Goal: Communication & Community: Answer question/provide support

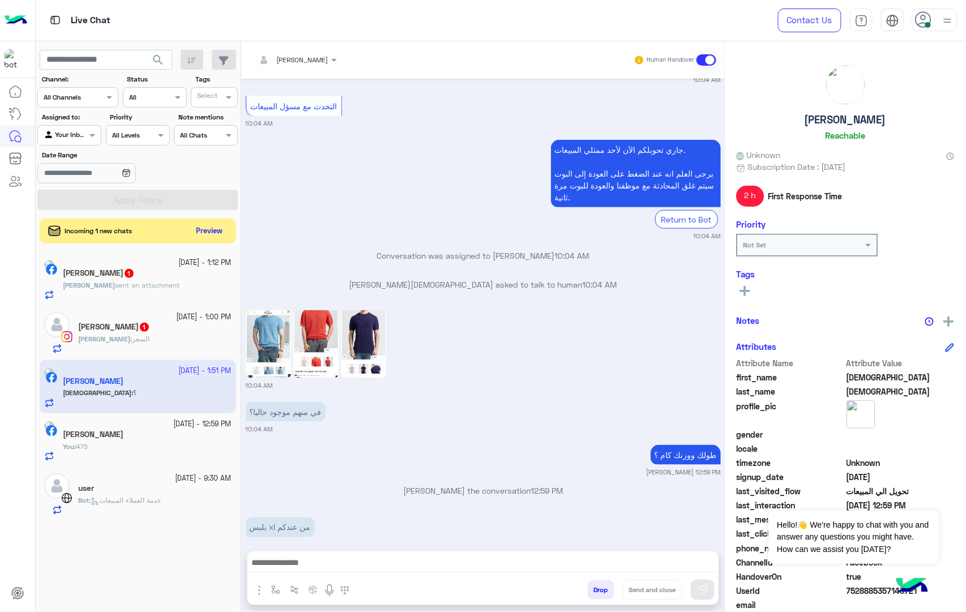
scroll to position [1835, 0]
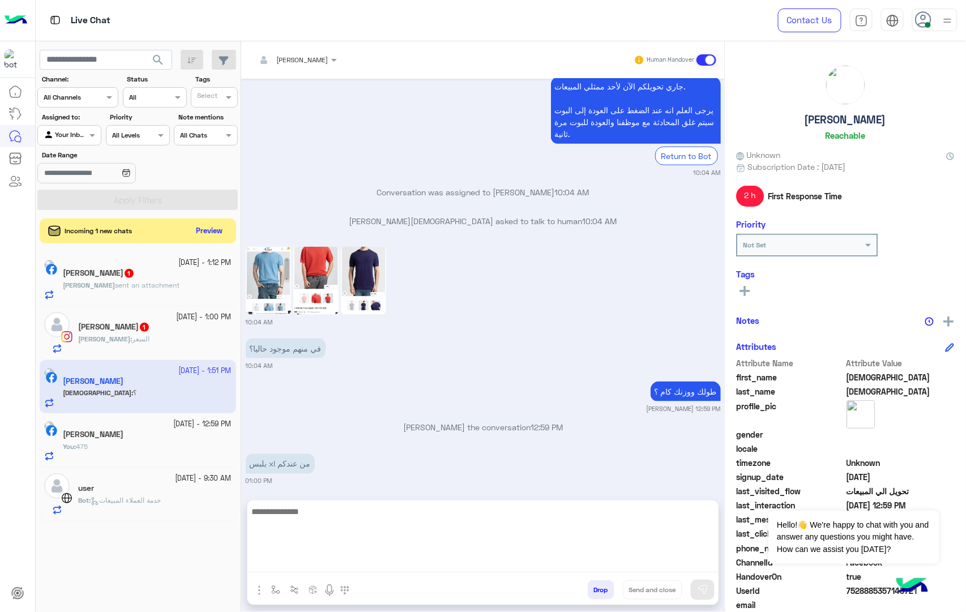
click at [306, 560] on textarea at bounding box center [482, 538] width 471 height 68
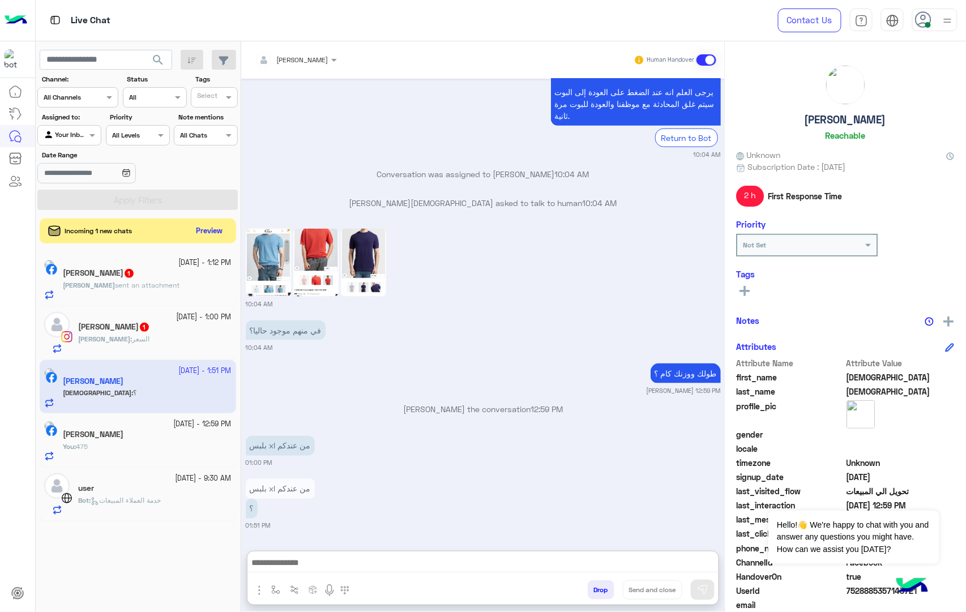
click at [324, 229] on img at bounding box center [315, 263] width 45 height 68
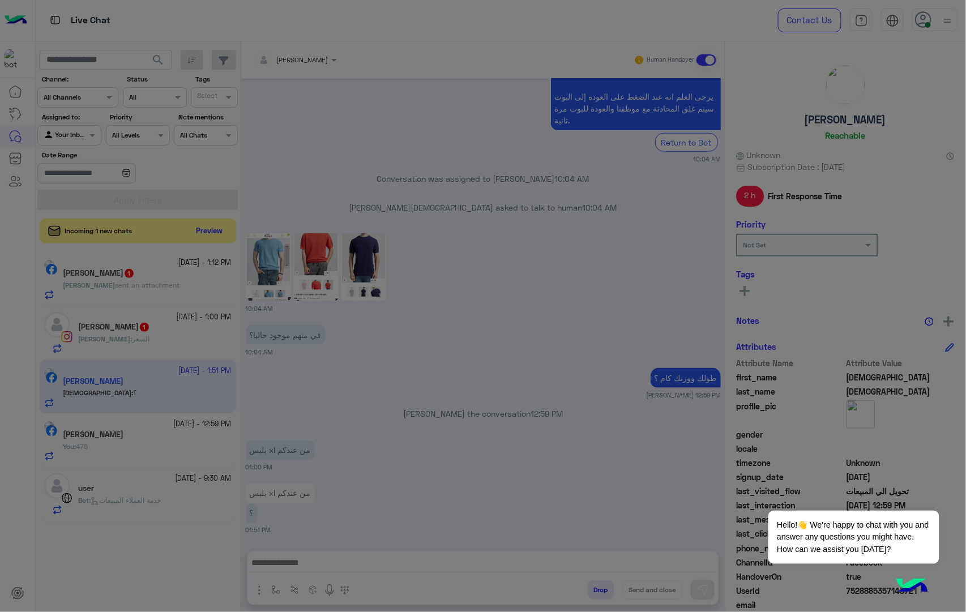
scroll to position [1835, 0]
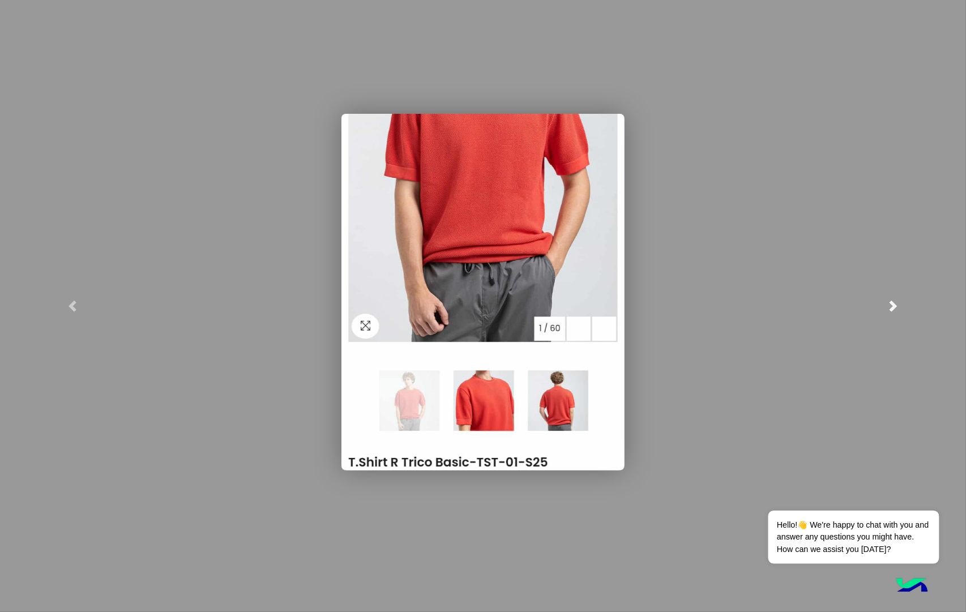
click at [889, 299] on link at bounding box center [893, 306] width 145 height 612
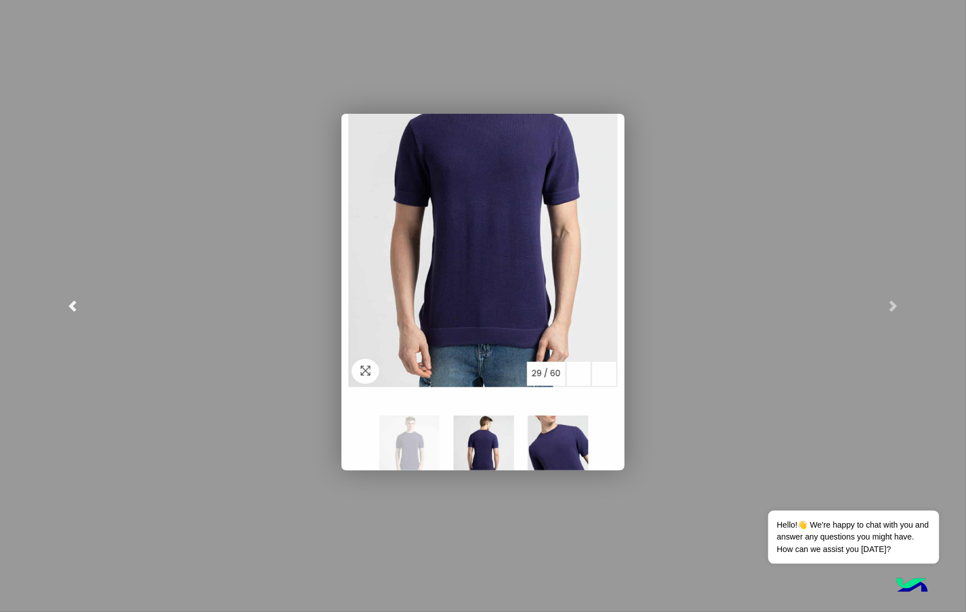
click at [64, 306] on link at bounding box center [72, 306] width 145 height 612
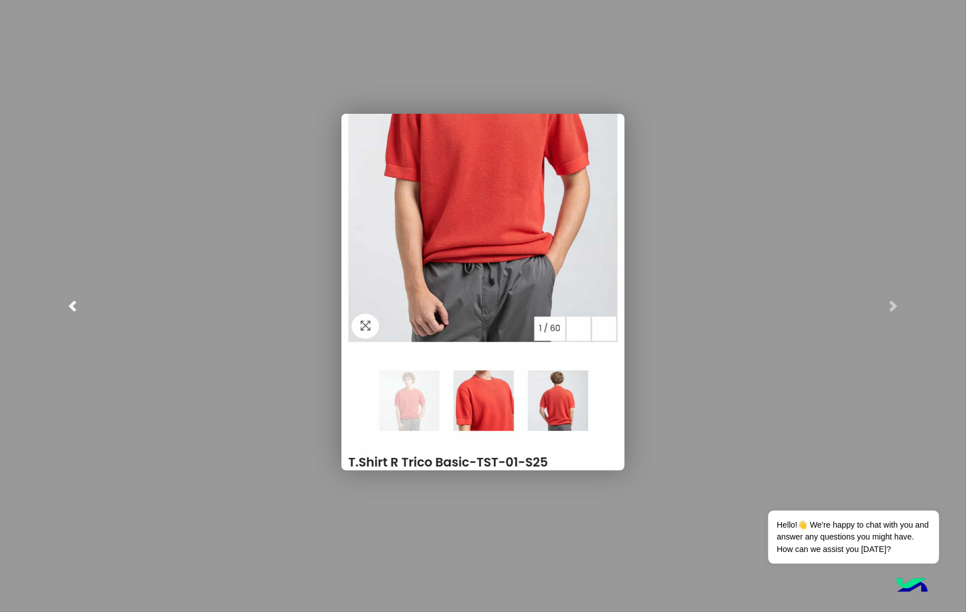
click at [64, 306] on link at bounding box center [72, 306] width 145 height 612
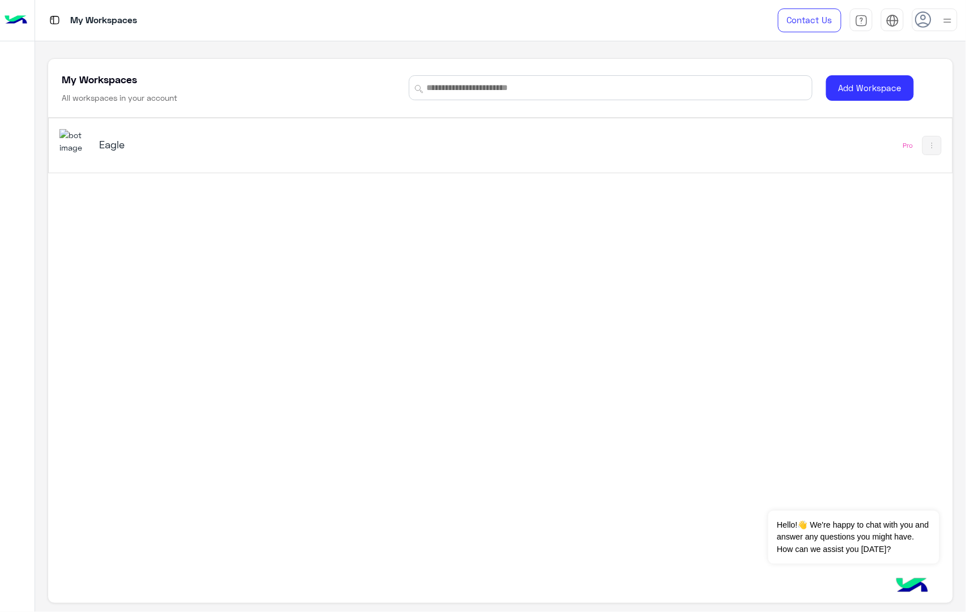
click at [91, 148] on div "Eagle" at bounding box center [323, 145] width 529 height 33
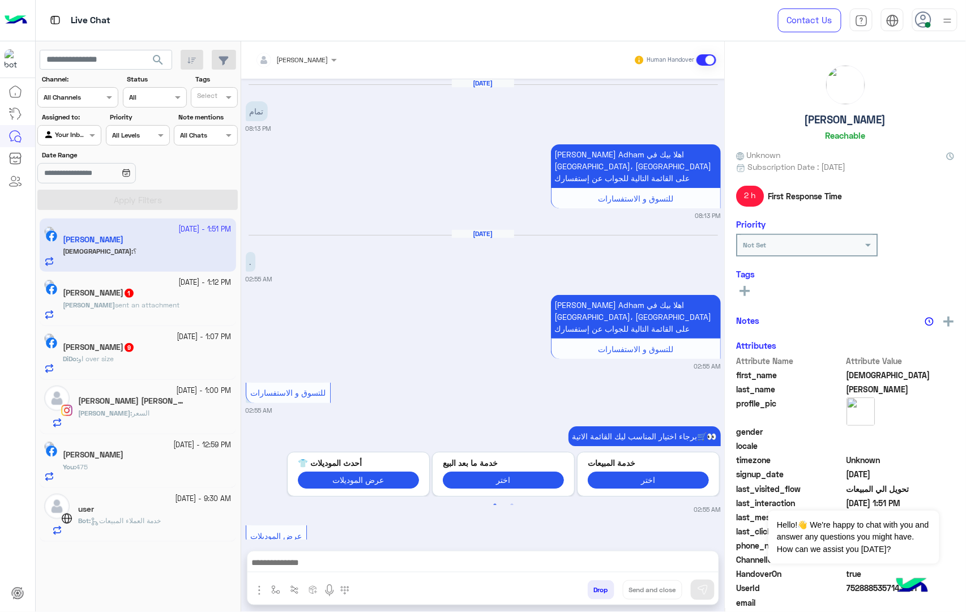
scroll to position [1777, 0]
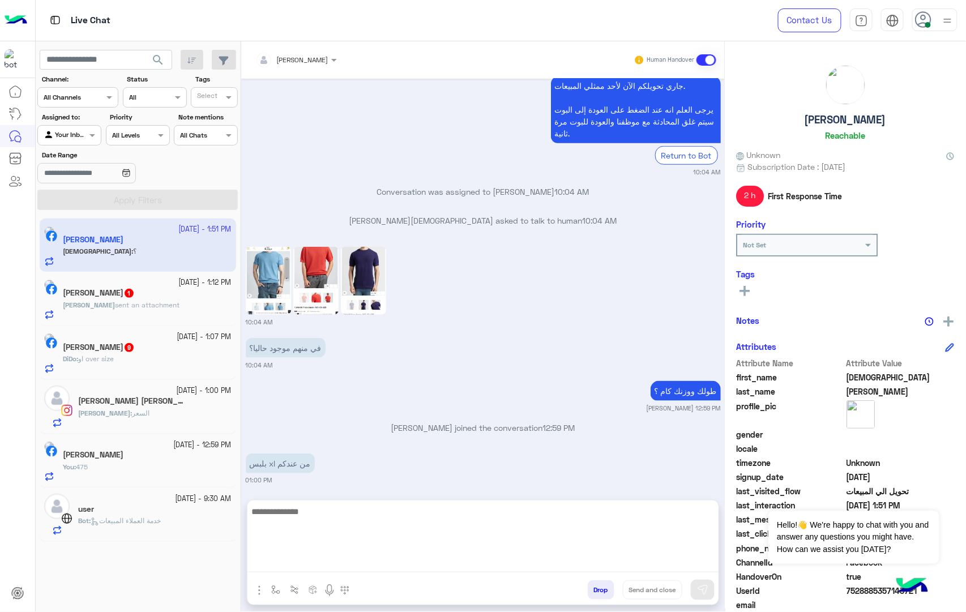
click at [322, 560] on textarea at bounding box center [482, 538] width 471 height 68
type textarea "*"
type textarea "**********"
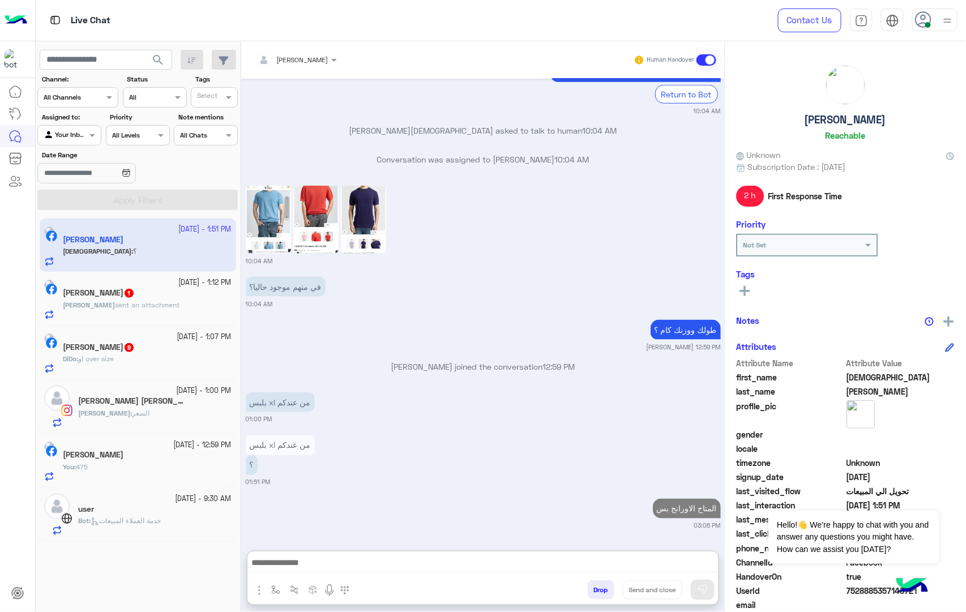
click at [132, 312] on div "[PERSON_NAME] sent an attachment" at bounding box center [147, 310] width 169 height 20
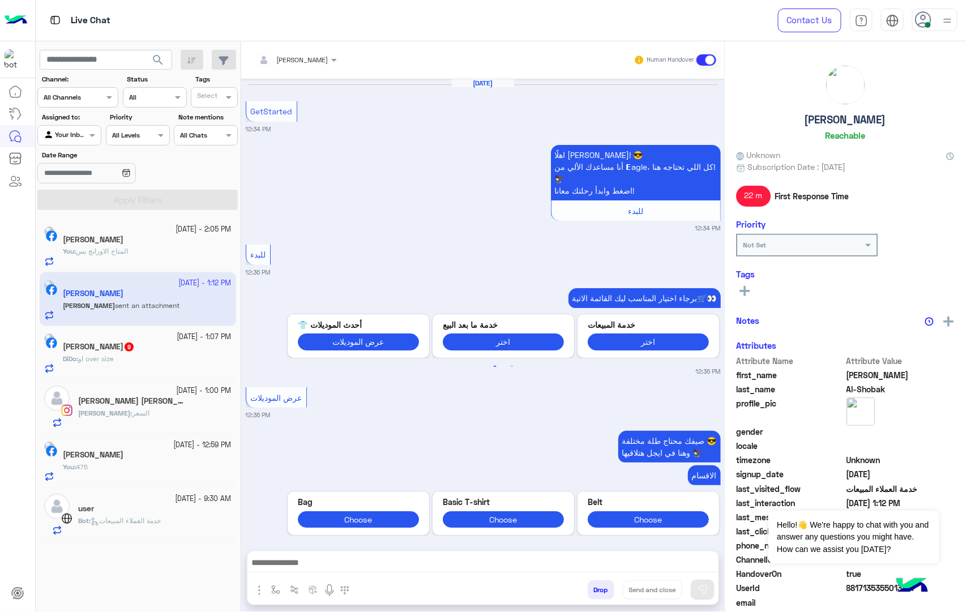
scroll to position [950, 0]
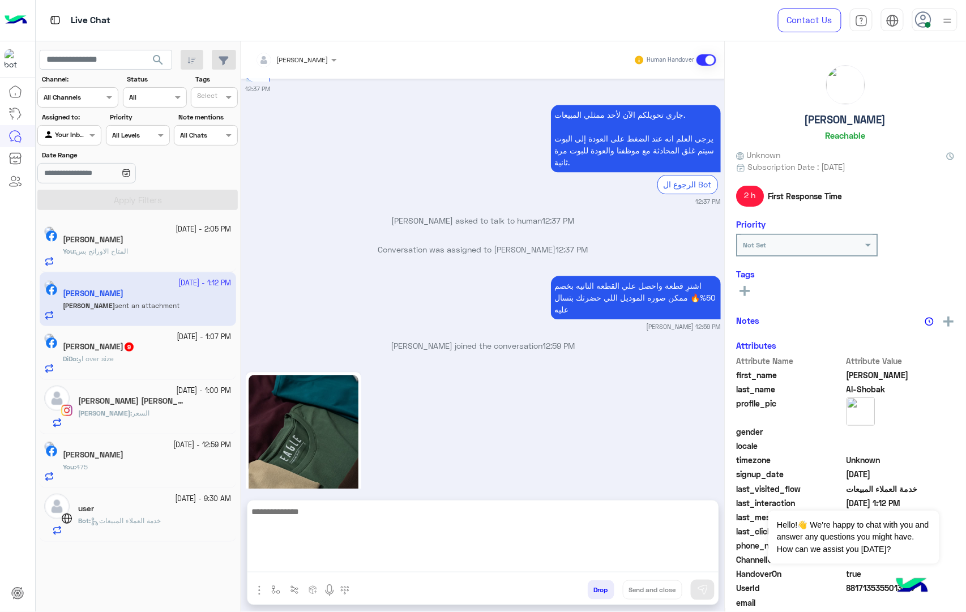
click at [352, 566] on textarea at bounding box center [482, 538] width 471 height 68
type textarea "***"
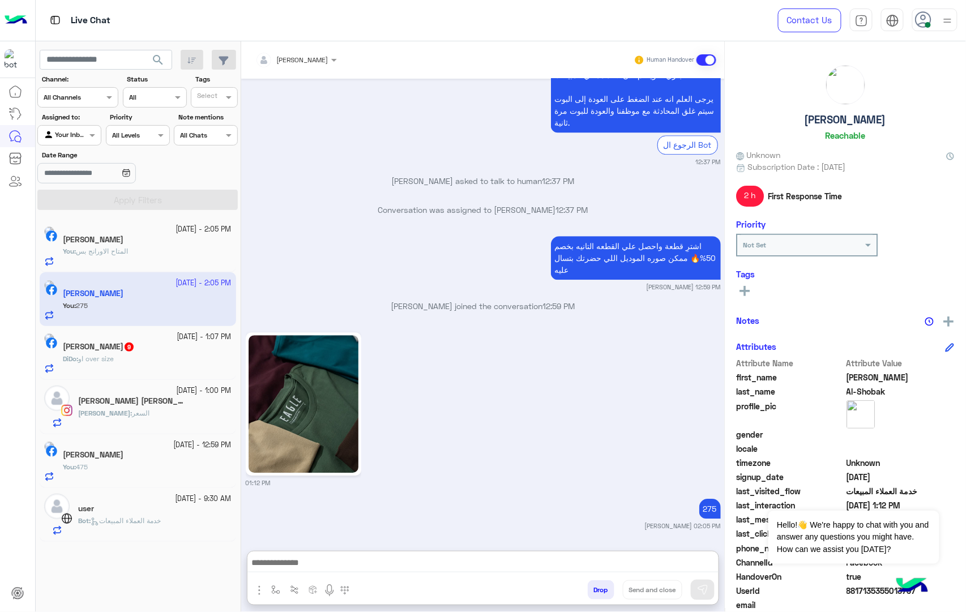
click at [152, 365] on div "DiDo : او over size" at bounding box center [147, 364] width 169 height 20
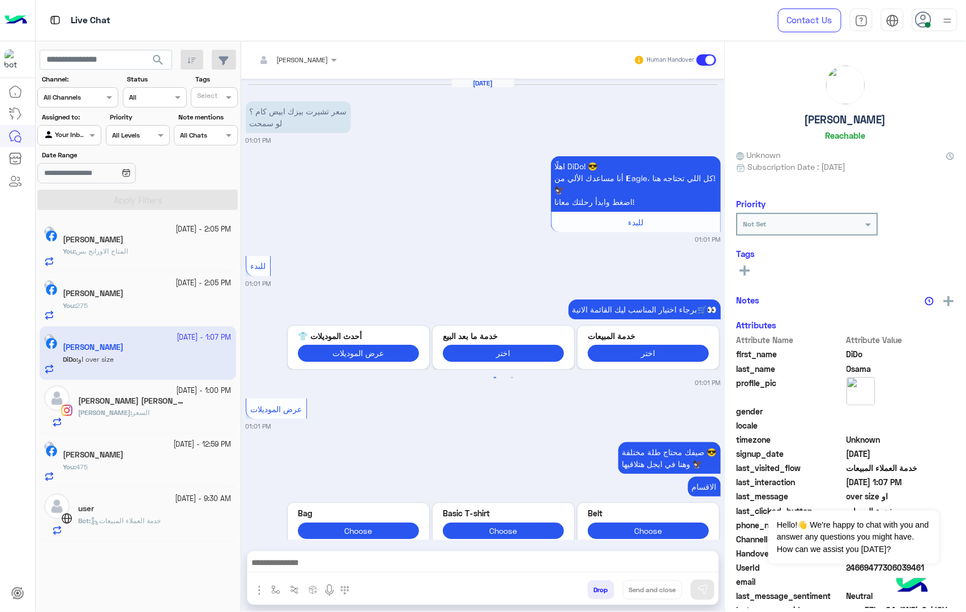
scroll to position [849, 0]
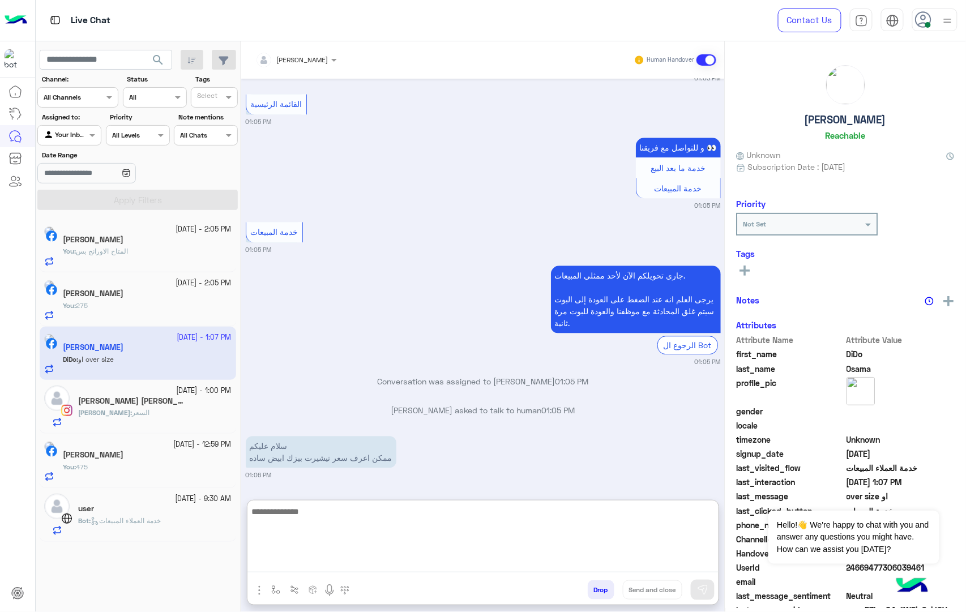
click at [309, 562] on textarea at bounding box center [482, 538] width 471 height 68
